Goal: Information Seeking & Learning: Compare options

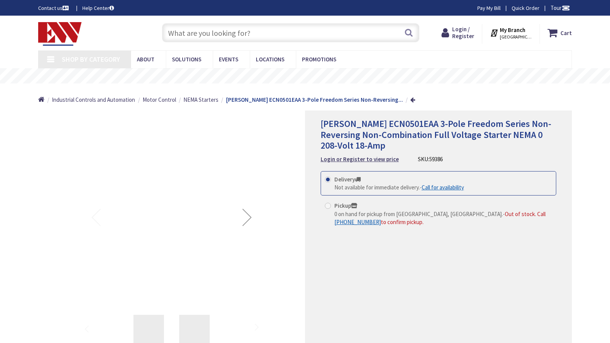
type input "[GEOGRAPHIC_DATA], [STREET_ADDRESS]"
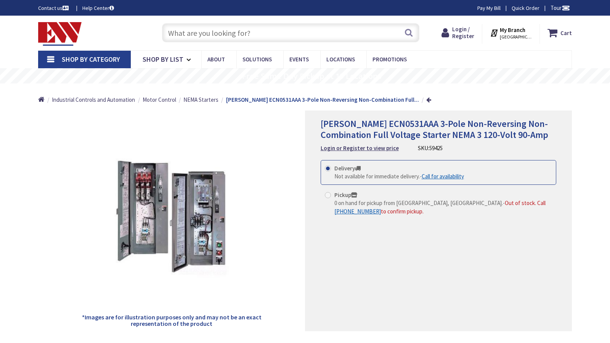
type input "[GEOGRAPHIC_DATA], [STREET_ADDRESS]"
